Goal: Transaction & Acquisition: Purchase product/service

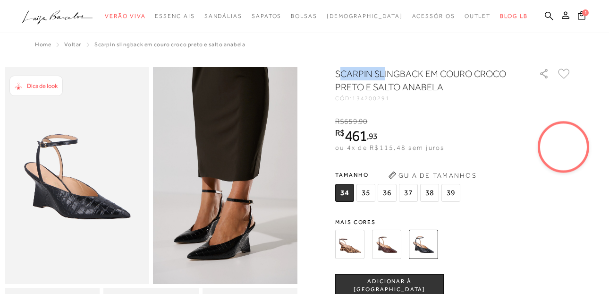
drag, startPoint x: 0, startPoint y: 0, endPoint x: 387, endPoint y: 71, distance: 393.9
click at [387, 71] on h1 "SCARPIN SLINGBACK EM COURO CROCO PRETO E SALTO ANABELA" at bounding box center [423, 80] width 177 height 26
drag, startPoint x: 387, startPoint y: 71, endPoint x: 339, endPoint y: 50, distance: 52.7
click at [339, 50] on div "Home Voltar SCARPIN SLINGBACK EM COURO CROCO PRETO E SALTO ANABELA" at bounding box center [305, 45] width 600 height 25
drag, startPoint x: 337, startPoint y: 72, endPoint x: 441, endPoint y: 71, distance: 104.4
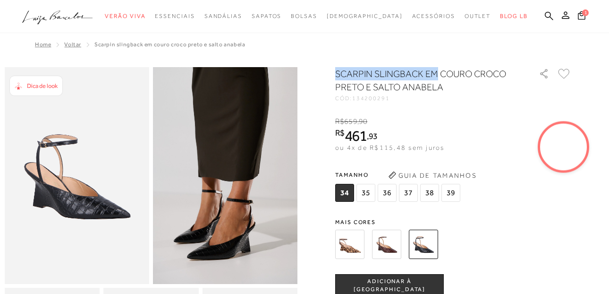
click at [441, 71] on div at bounding box center [305, 276] width 600 height 419
copy h1 "SCARPIN SLINGBACK EM"
drag, startPoint x: 545, startPoint y: 10, endPoint x: 550, endPoint y: 10, distance: 5.2
click at [544, 10] on ul ".a{fill-rule:evenodd;} Verão Viva Em alta Favoritos das Influenciadoras Apostas…" at bounding box center [297, 16] width 551 height 17
click at [552, 16] on icon at bounding box center [549, 15] width 9 height 9
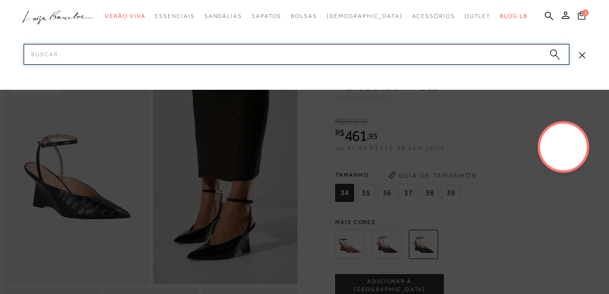
paste input "SCARPIN SLINGBACK EM"
type input "SCARPIN SLINGBACK EM"
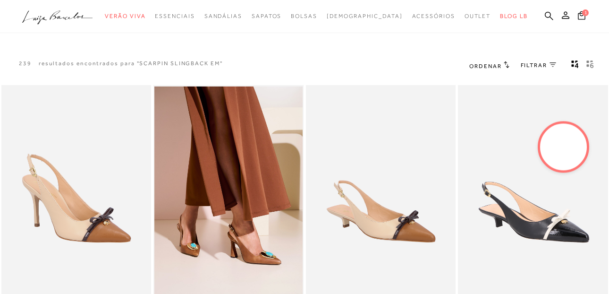
click at [551, 63] on icon at bounding box center [553, 64] width 7 height 5
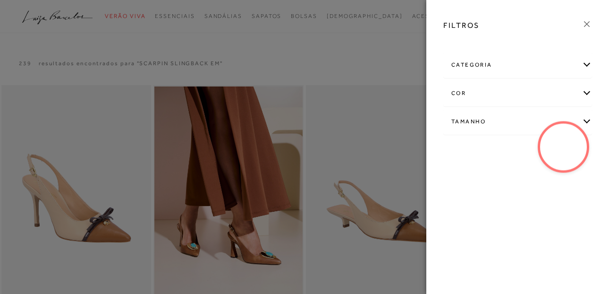
click at [469, 122] on div "Tamanho" at bounding box center [518, 121] width 148 height 25
click at [517, 147] on label "35" at bounding box center [516, 152] width 22 height 20
click at [512, 149] on input "35" at bounding box center [507, 153] width 9 height 9
checkbox input "true"
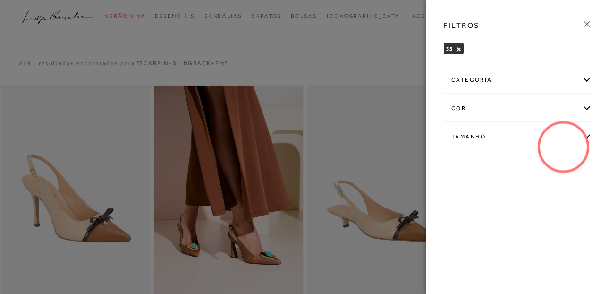
click at [584, 23] on icon at bounding box center [587, 24] width 10 height 10
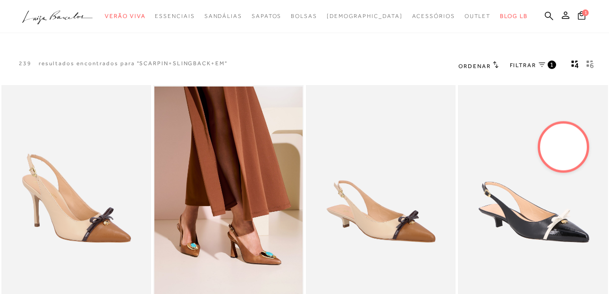
click at [541, 62] on link "FILTRAR 1" at bounding box center [533, 65] width 46 height 10
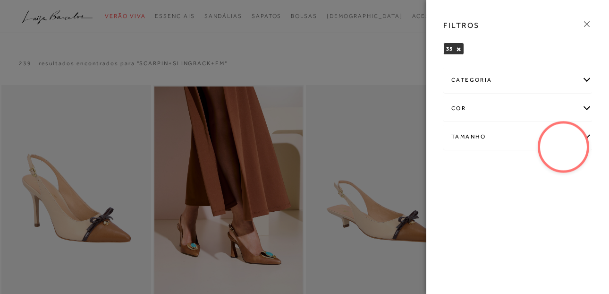
click at [585, 24] on icon at bounding box center [587, 24] width 10 height 10
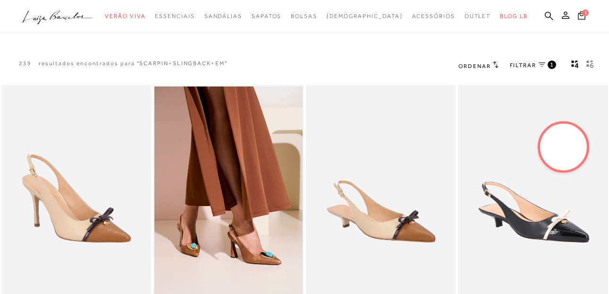
click at [493, 64] on icon at bounding box center [496, 64] width 6 height 7
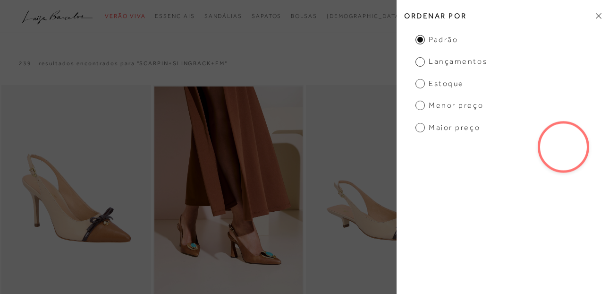
click at [438, 105] on span "Menor Preço" at bounding box center [450, 105] width 68 height 10
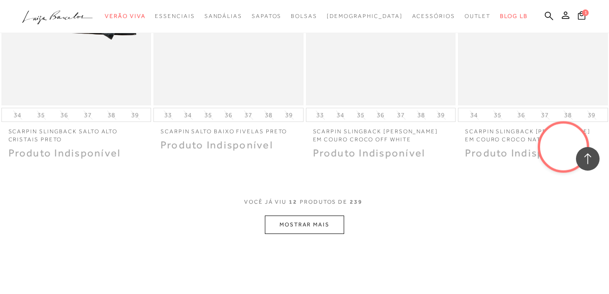
scroll to position [852, 0]
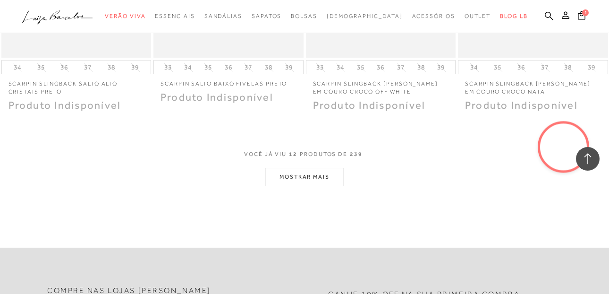
click at [311, 177] on button "MOSTRAR MAIS" at bounding box center [304, 177] width 79 height 18
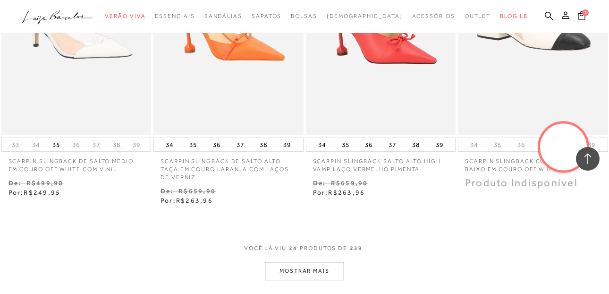
scroll to position [1774, 0]
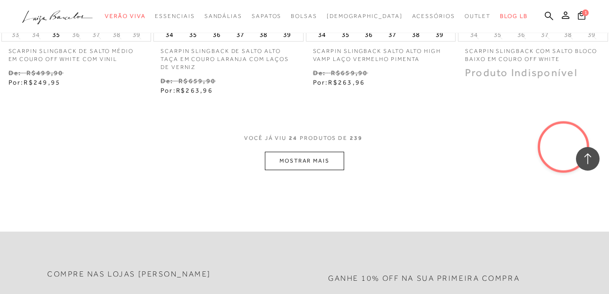
click at [330, 156] on button "MOSTRAR MAIS" at bounding box center [304, 161] width 79 height 18
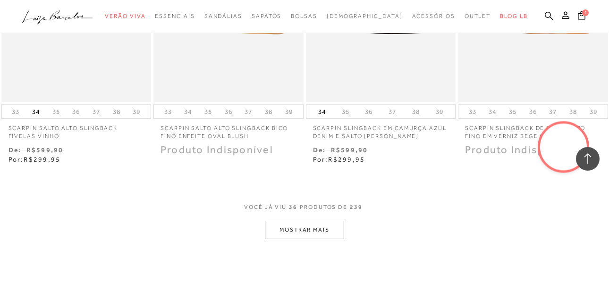
scroll to position [2652, 0]
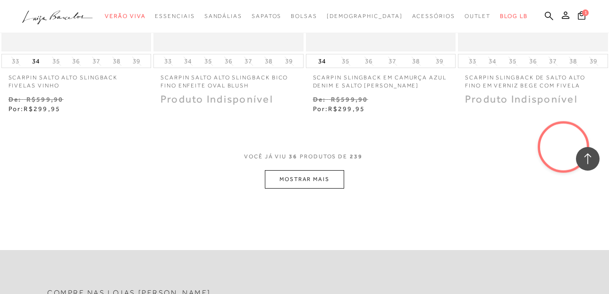
click at [316, 170] on button "MOSTRAR MAIS" at bounding box center [304, 179] width 79 height 18
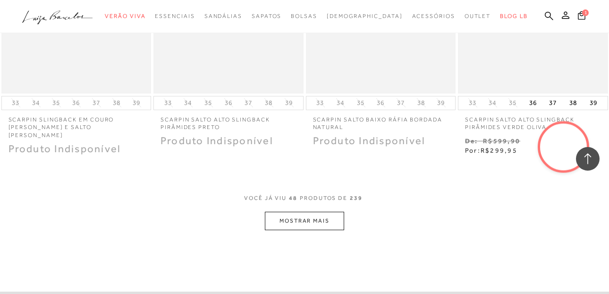
scroll to position [3557, 0]
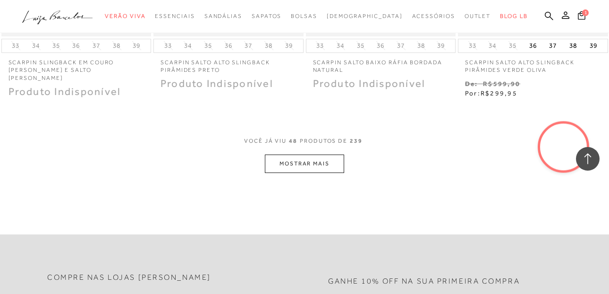
click at [303, 155] on button "MOSTRAR MAIS" at bounding box center [304, 163] width 79 height 18
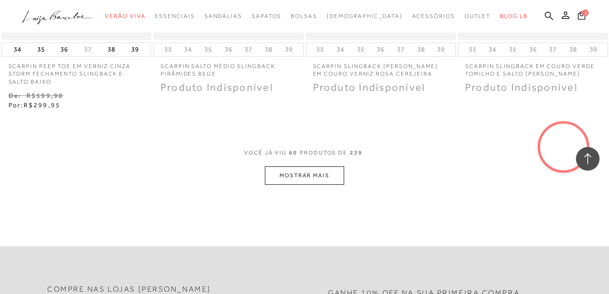
scroll to position [4494, 0]
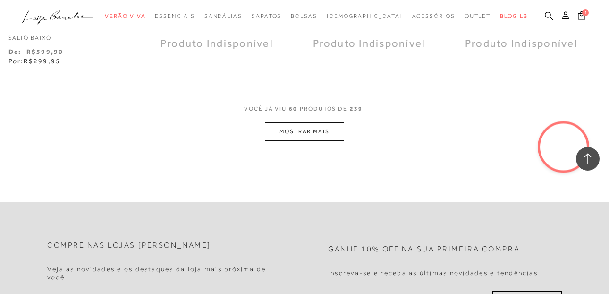
click at [283, 129] on button "MOSTRAR MAIS" at bounding box center [304, 131] width 79 height 18
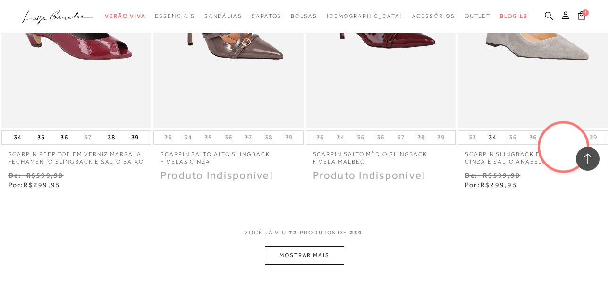
scroll to position [5433, 0]
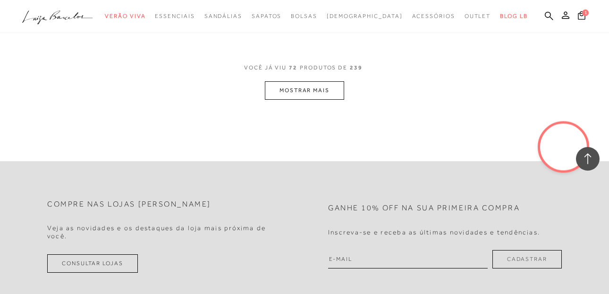
click at [303, 88] on button "MOSTRAR MAIS" at bounding box center [304, 90] width 79 height 18
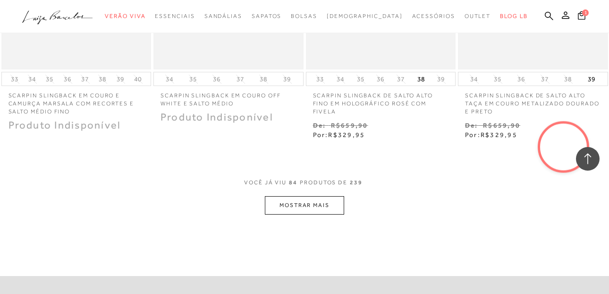
scroll to position [6362, 0]
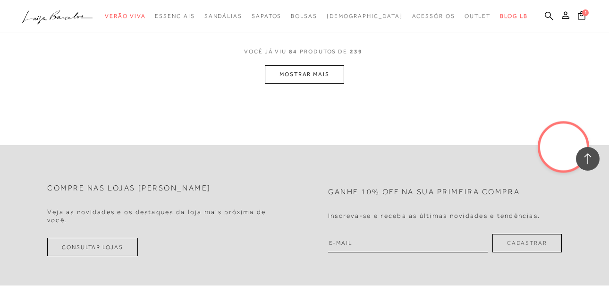
click at [303, 81] on button "MOSTRAR MAIS" at bounding box center [304, 74] width 79 height 18
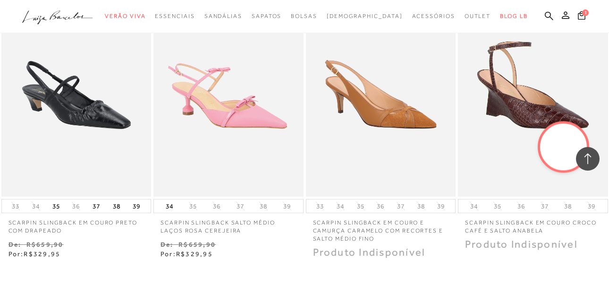
scroll to position [7197, 0]
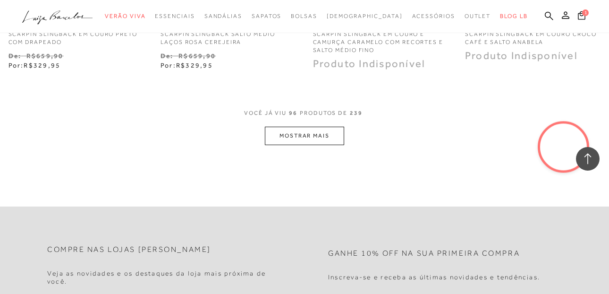
click at [328, 137] on button "MOSTRAR MAIS" at bounding box center [304, 136] width 79 height 18
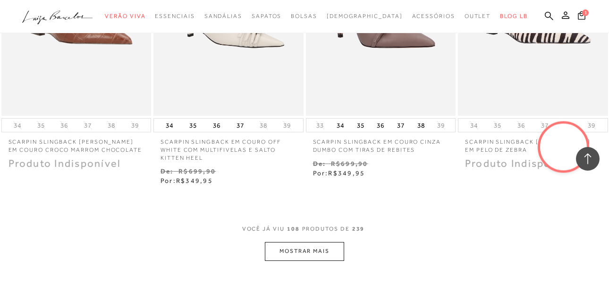
scroll to position [8010, 0]
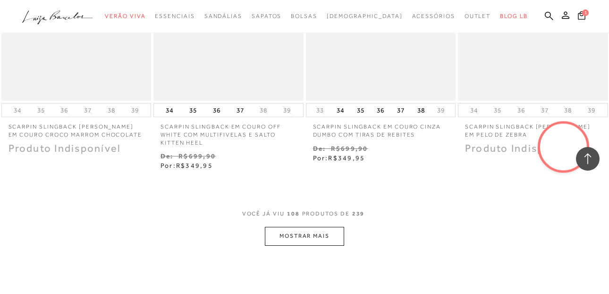
click at [302, 227] on button "MOSTRAR MAIS" at bounding box center [304, 236] width 79 height 18
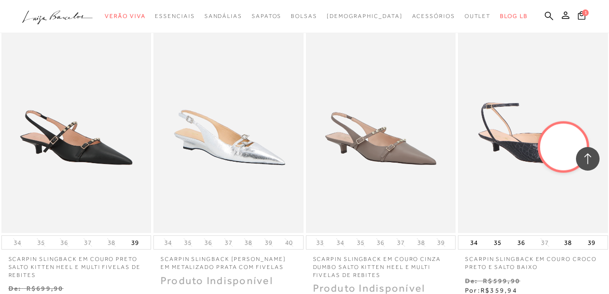
scroll to position [8816, 0]
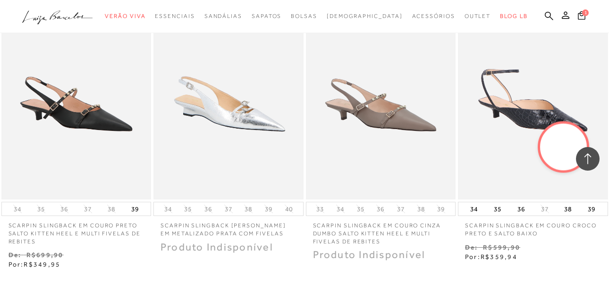
click at [557, 162] on video at bounding box center [564, 147] width 44 height 44
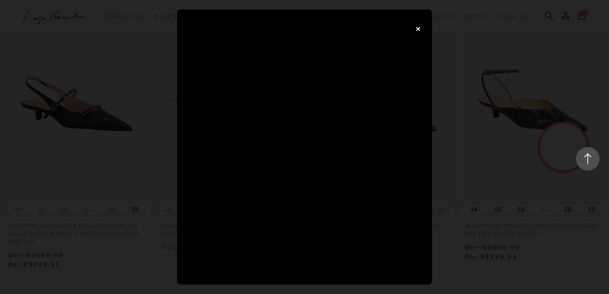
click at [417, 25] on button "×" at bounding box center [418, 28] width 19 height 19
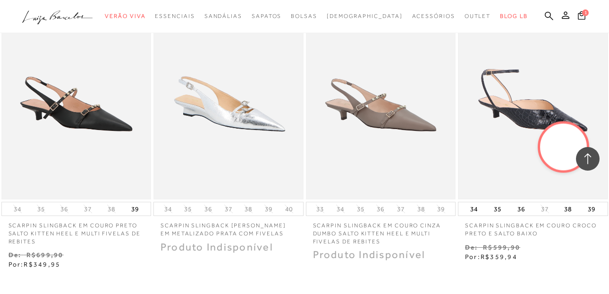
click at [560, 116] on img at bounding box center [533, 87] width 148 height 222
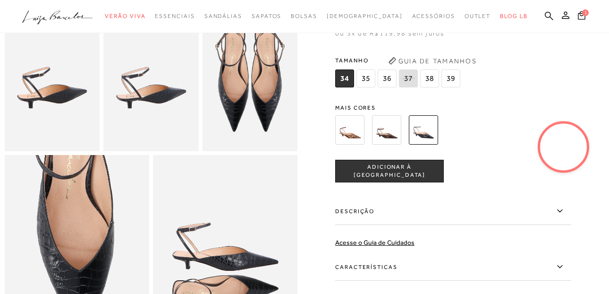
scroll to position [250, 0]
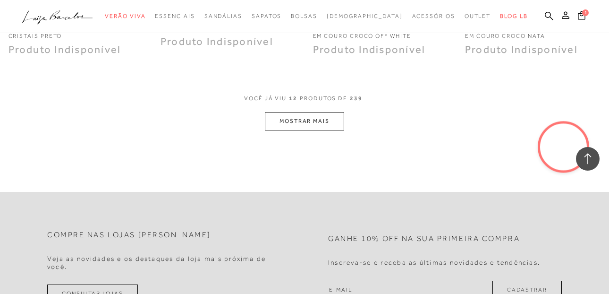
scroll to position [918, 0]
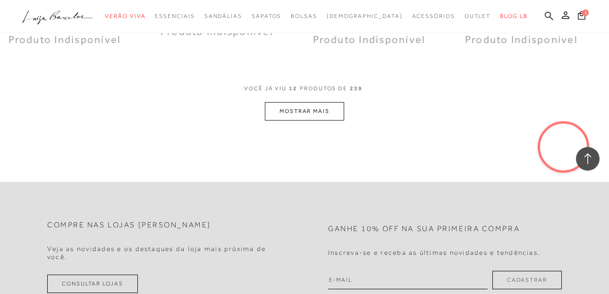
click at [284, 112] on button "MOSTRAR MAIS" at bounding box center [304, 111] width 79 height 18
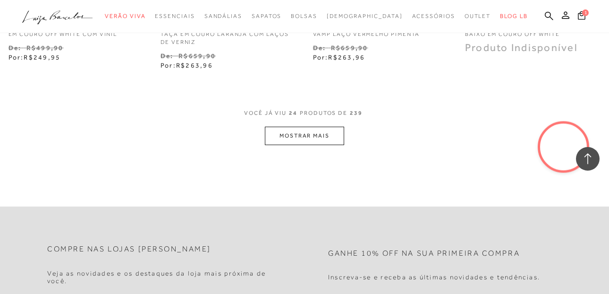
scroll to position [1811, 0]
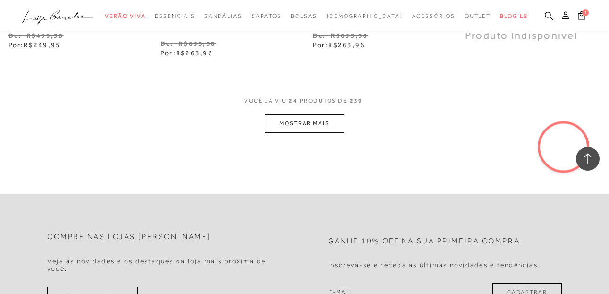
drag, startPoint x: 288, startPoint y: 103, endPoint x: 294, endPoint y: 109, distance: 9.0
click at [290, 104] on div "VOCê JÁ VIU 24 PRODUTOS DE 239" at bounding box center [304, 105] width 121 height 17
click at [294, 114] on button "MOSTRAR MAIS" at bounding box center [304, 123] width 79 height 18
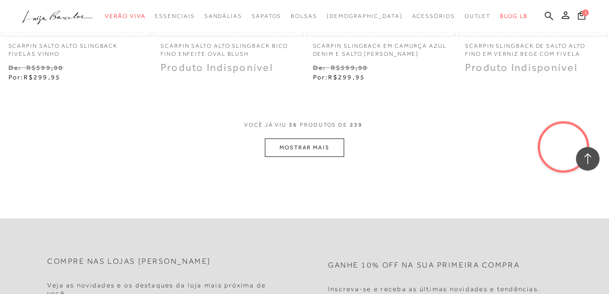
scroll to position [2729, 0]
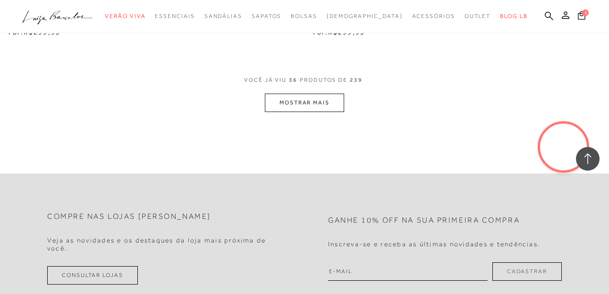
click at [333, 100] on button "MOSTRAR MAIS" at bounding box center [304, 103] width 79 height 18
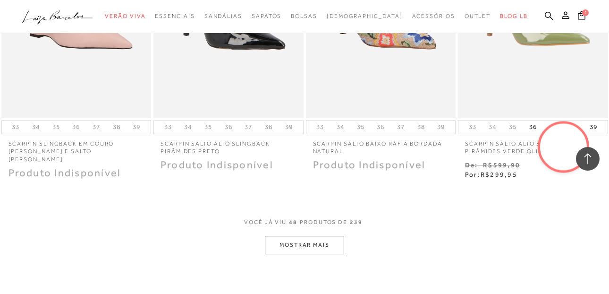
scroll to position [3526, 0]
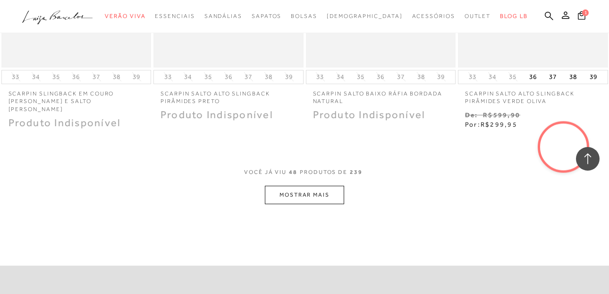
click at [300, 186] on button "MOSTRAR MAIS" at bounding box center [304, 195] width 79 height 18
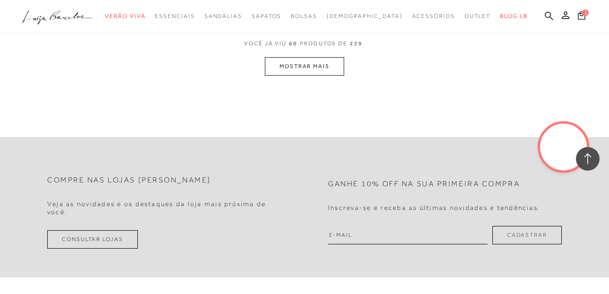
scroll to position [4524, 0]
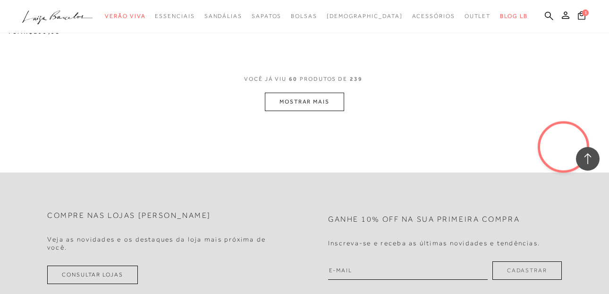
click at [303, 99] on button "MOSTRAR MAIS" at bounding box center [304, 102] width 79 height 18
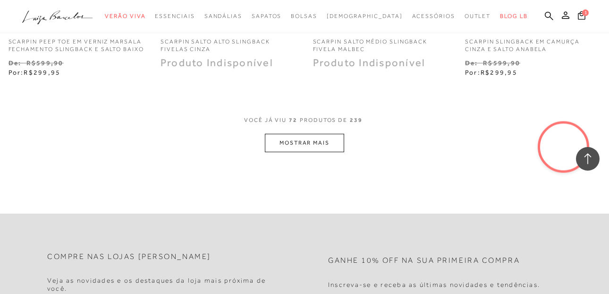
scroll to position [5391, 0]
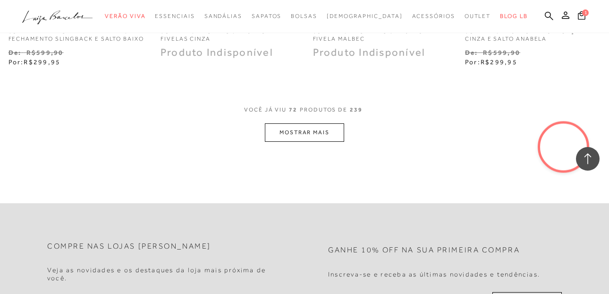
click at [317, 132] on button "MOSTRAR MAIS" at bounding box center [304, 132] width 79 height 18
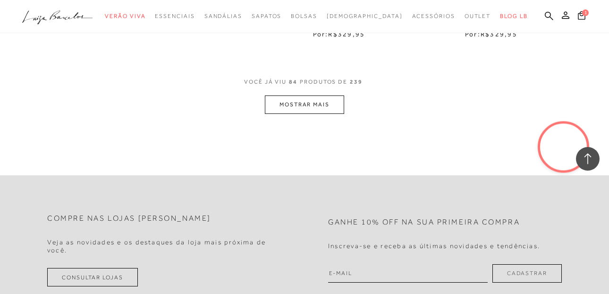
scroll to position [6356, 0]
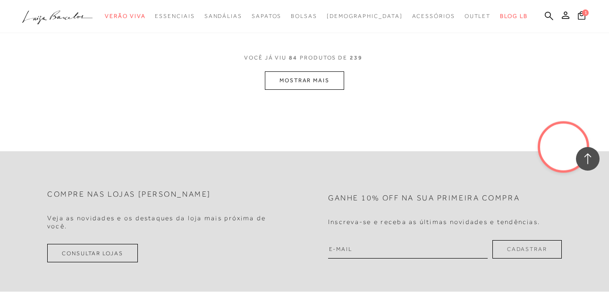
click at [307, 87] on button "MOSTRAR MAIS" at bounding box center [304, 80] width 79 height 18
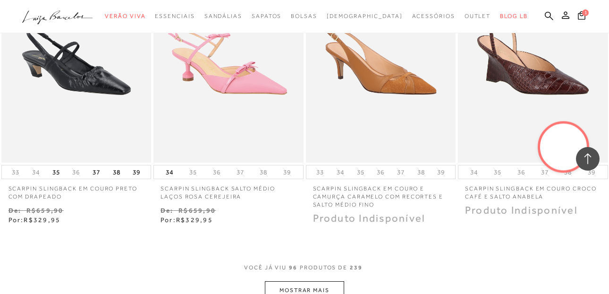
scroll to position [7204, 0]
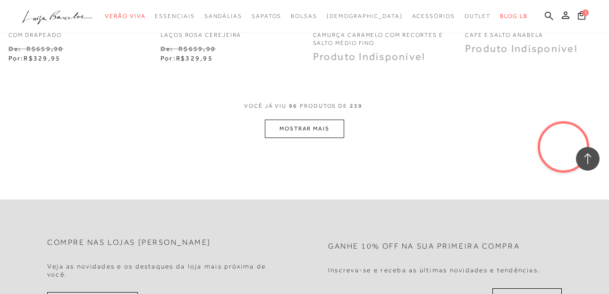
click at [302, 113] on div "VOCê JÁ VIU 96 PRODUTOS DE 239" at bounding box center [304, 110] width 121 height 17
click at [305, 131] on button "MOSTRAR MAIS" at bounding box center [304, 129] width 79 height 18
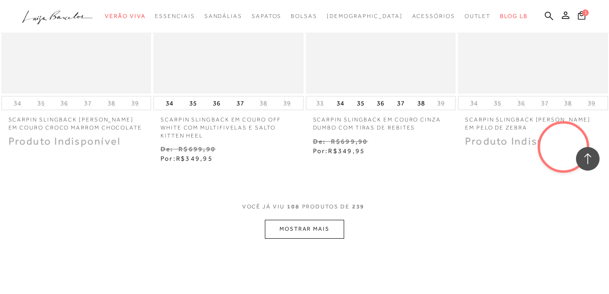
scroll to position [8062, 0]
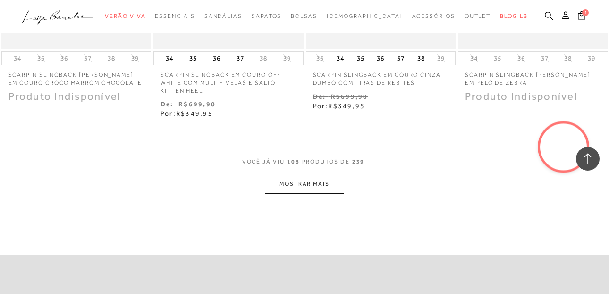
click at [305, 175] on button "MOSTRAR MAIS" at bounding box center [304, 184] width 79 height 18
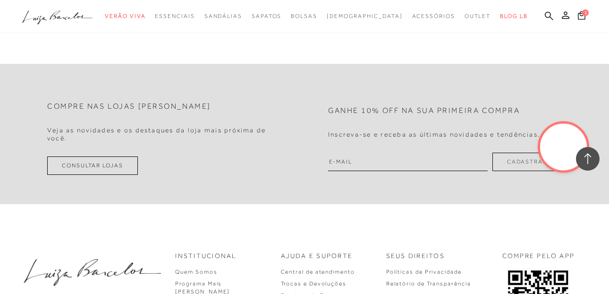
scroll to position [9076, 0]
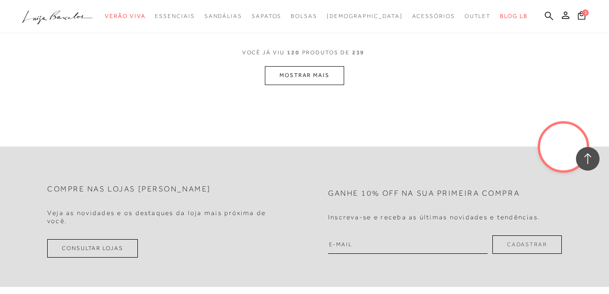
click at [315, 73] on button "MOSTRAR MAIS" at bounding box center [304, 75] width 79 height 18
click at [315, 73] on div "Loading..." at bounding box center [304, 147] width 609 height 294
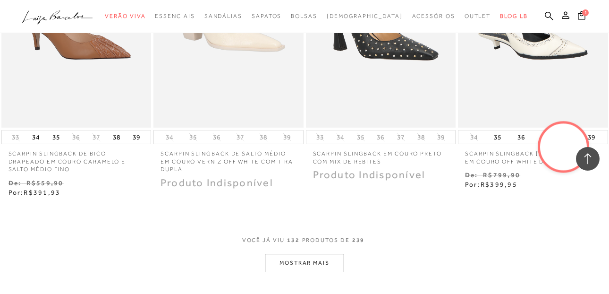
scroll to position [9912, 0]
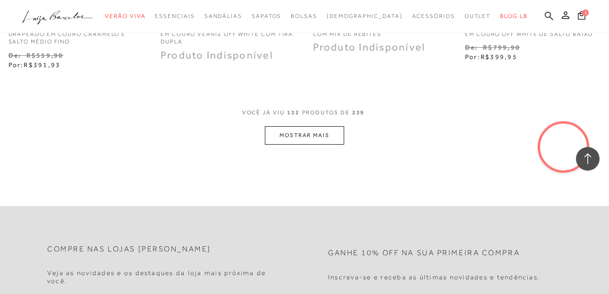
click at [320, 131] on button "MOSTRAR MAIS" at bounding box center [304, 135] width 79 height 18
click at [320, 131] on div "Loading..." at bounding box center [304, 147] width 609 height 294
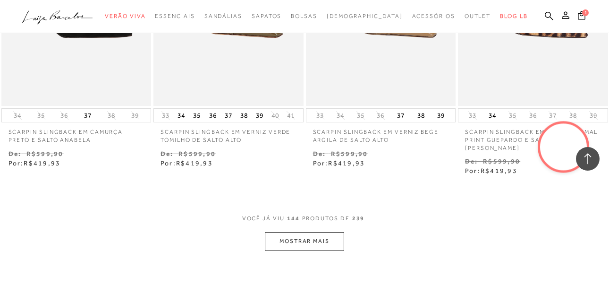
scroll to position [10862, 0]
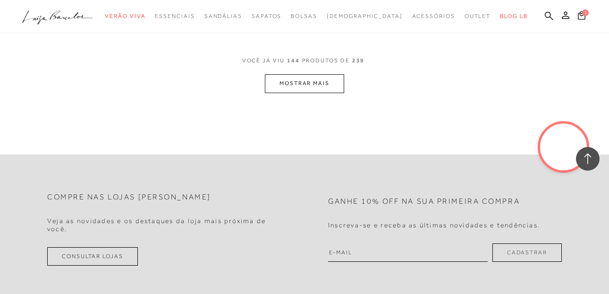
click at [315, 74] on button "MOSTRAR MAIS" at bounding box center [304, 83] width 79 height 18
click at [315, 71] on div "Loading..." at bounding box center [304, 147] width 609 height 294
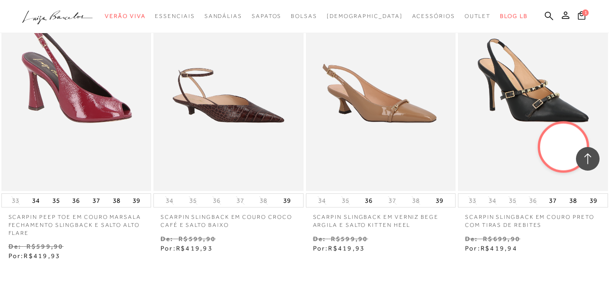
scroll to position [11588, 0]
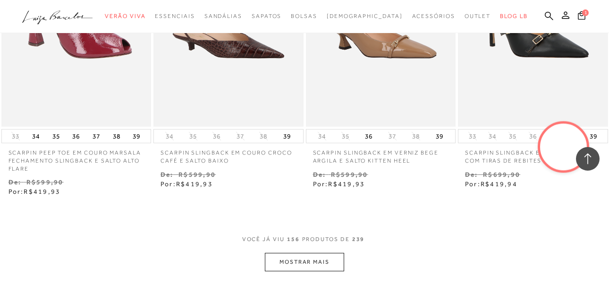
click at [295, 253] on button "MOSTRAR MAIS" at bounding box center [304, 262] width 79 height 18
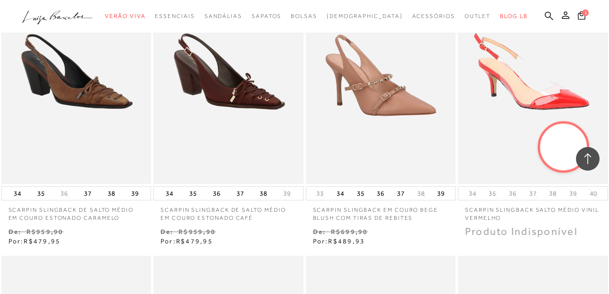
scroll to position [11956, 0]
